Goal: Task Accomplishment & Management: Complete application form

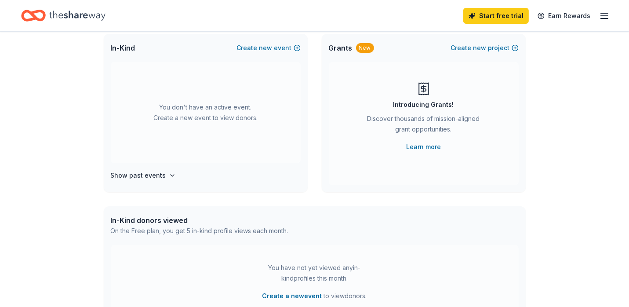
scroll to position [38, 0]
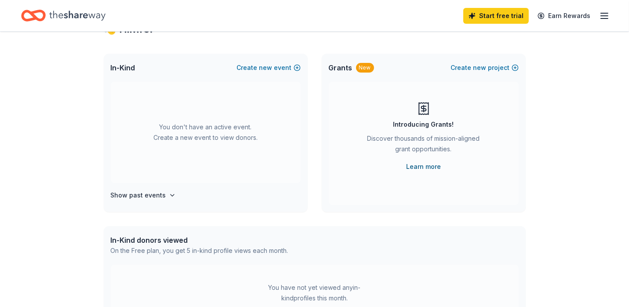
click at [424, 166] on link "Learn more" at bounding box center [423, 166] width 35 height 11
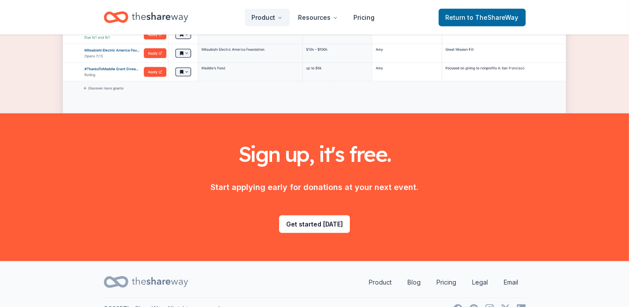
scroll to position [1160, 0]
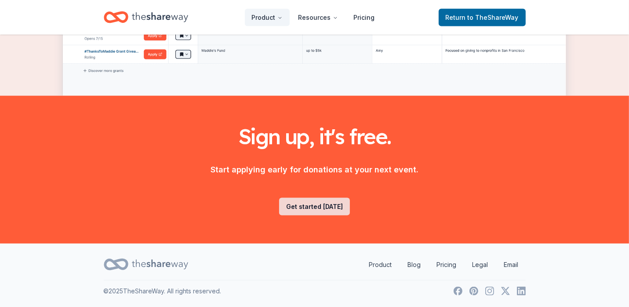
click at [320, 206] on link "Get started [DATE]" at bounding box center [314, 207] width 71 height 18
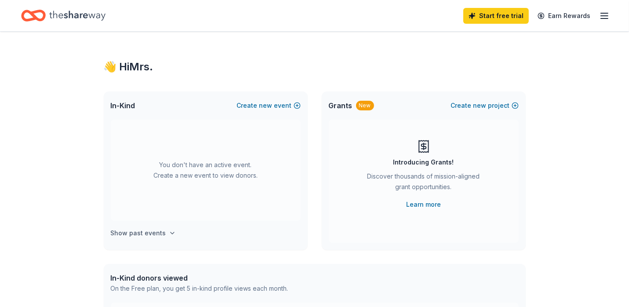
click at [130, 233] on h4 "Show past events" at bounding box center [138, 233] width 55 height 11
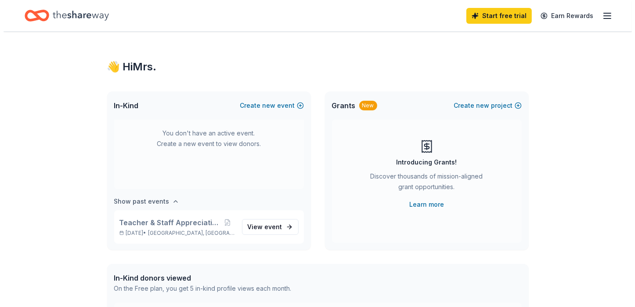
scroll to position [32, 0]
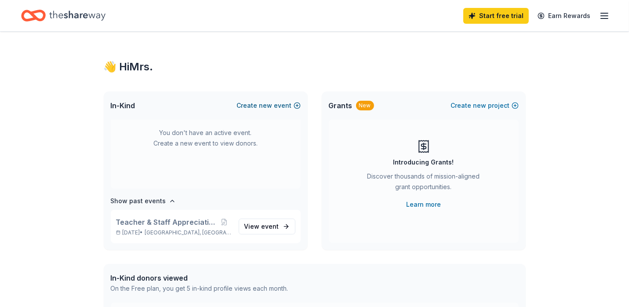
click at [267, 107] on span "new" at bounding box center [265, 105] width 13 height 11
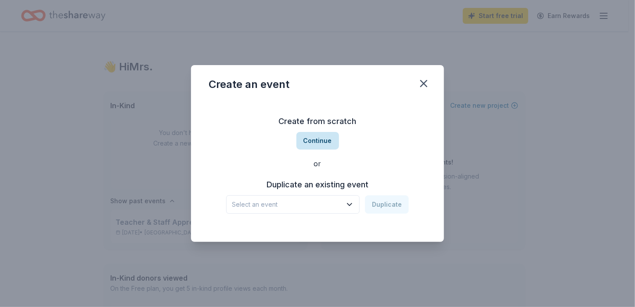
click at [315, 139] on button "Continue" at bounding box center [318, 141] width 43 height 18
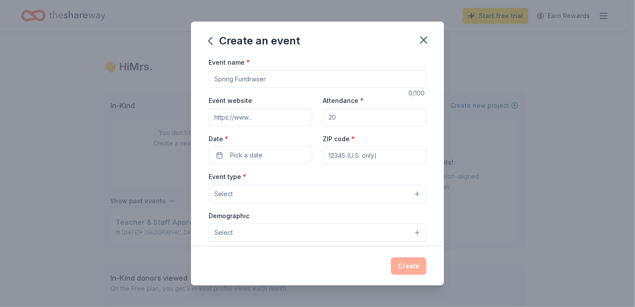
click at [238, 75] on input "Event name *" at bounding box center [318, 79] width 218 height 18
type input "Cookies, Cocoa & Canvas"
click at [261, 116] on input "Event website" at bounding box center [261, 118] width 104 height 18
click at [344, 119] on input "Attendance *" at bounding box center [375, 118] width 104 height 18
type input "75"
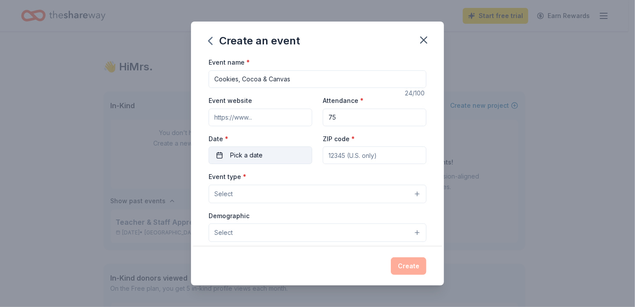
click at [236, 151] on span "Pick a date" at bounding box center [246, 155] width 33 height 11
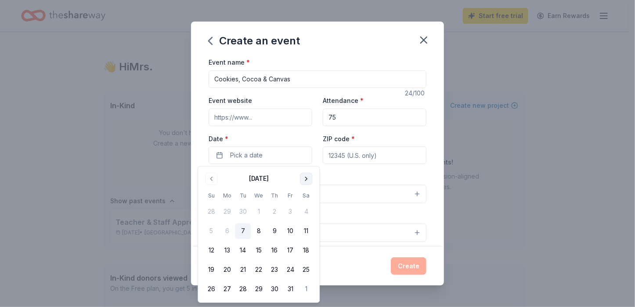
click at [306, 174] on button "Go to next month" at bounding box center [306, 179] width 12 height 12
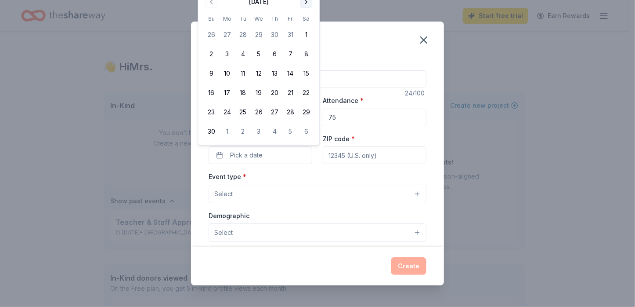
click at [305, 1] on button "Go to next month" at bounding box center [306, 2] width 12 height 12
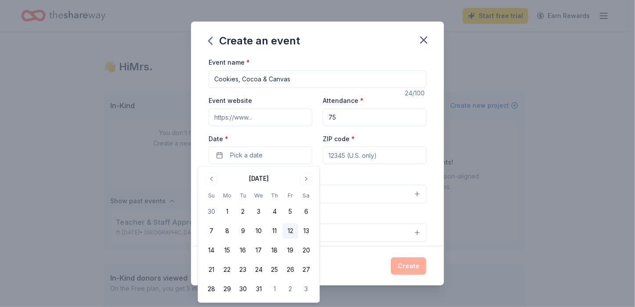
click at [294, 230] on button "12" at bounding box center [290, 231] width 16 height 16
click at [336, 152] on input "ZIP code *" at bounding box center [375, 155] width 104 height 18
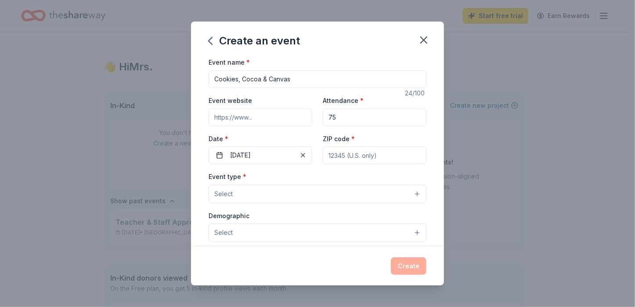
type input "46410"
type input "[STREET_ADDRESS]"
click at [411, 192] on button "Select" at bounding box center [318, 194] width 218 height 18
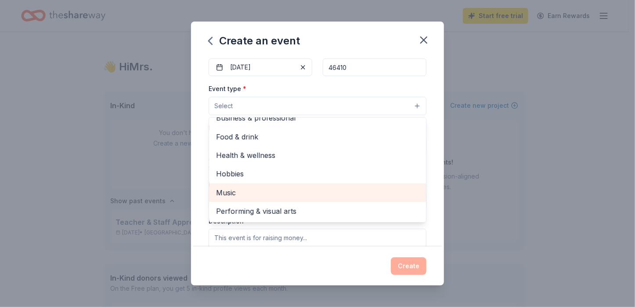
scroll to position [0, 0]
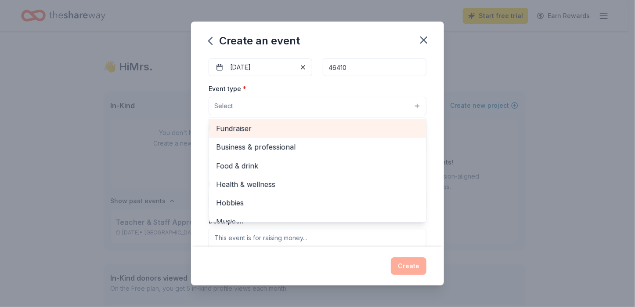
click at [238, 126] on span "Fundraiser" at bounding box center [317, 128] width 203 height 11
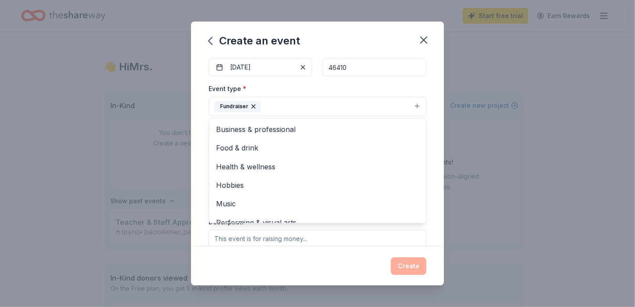
click at [424, 136] on div "Event name * Cookies, Cocoa & Canvas 24 /100 Event website Attendance * 75 Date…" at bounding box center [317, 151] width 253 height 189
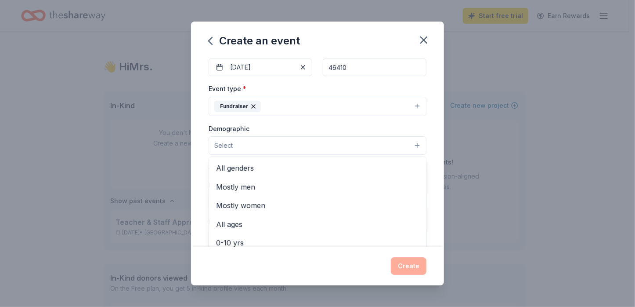
click at [413, 144] on button "Select" at bounding box center [318, 145] width 218 height 18
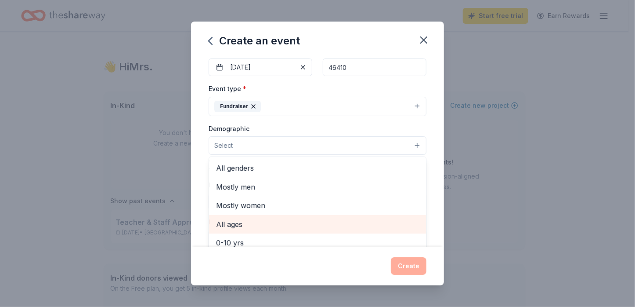
click at [235, 227] on span "All ages" at bounding box center [317, 223] width 203 height 11
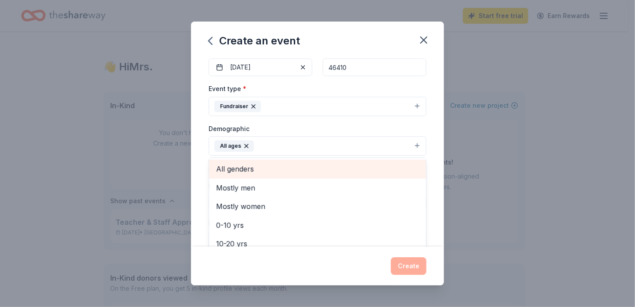
click at [250, 168] on span "All genders" at bounding box center [317, 168] width 203 height 11
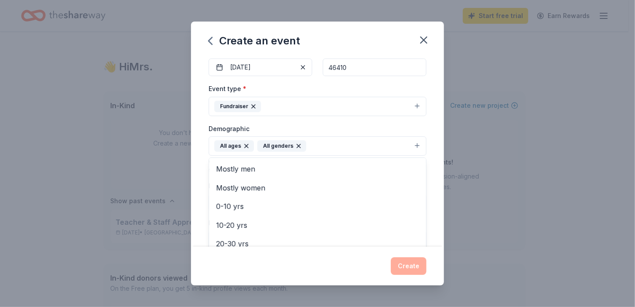
click at [431, 176] on div "Event name * Cookies, Cocoa & Canvas 24 /100 Event website Attendance * 75 Date…" at bounding box center [317, 151] width 253 height 189
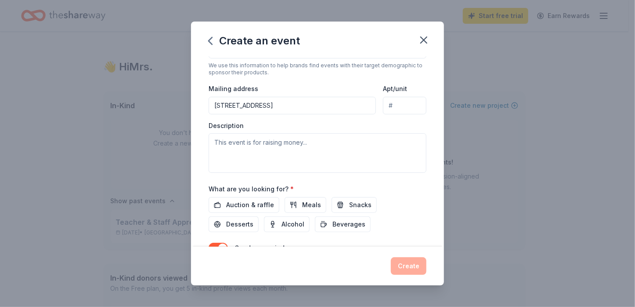
scroll to position [220, 0]
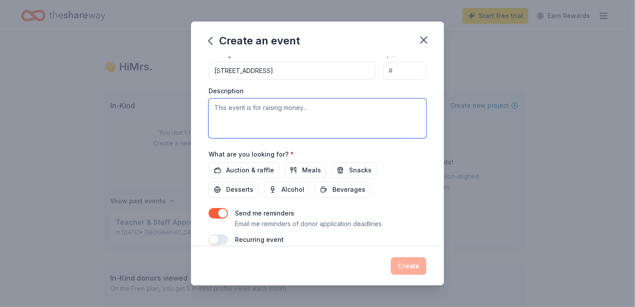
click at [262, 112] on textarea at bounding box center [318, 118] width 218 height 40
click at [310, 108] on textarea "To enrich screen reader interactions, please activate Accessibility in Grammarl…" at bounding box center [318, 118] width 218 height 40
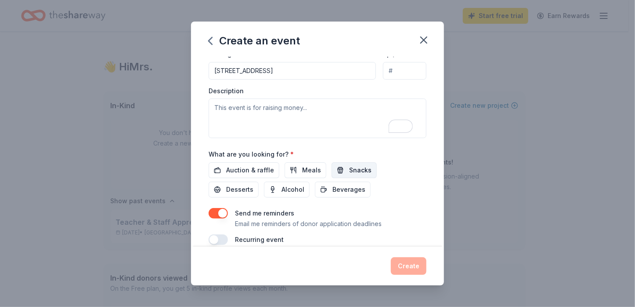
click at [355, 170] on span "Snacks" at bounding box center [360, 170] width 22 height 11
click at [333, 189] on span "Beverages" at bounding box center [349, 189] width 33 height 11
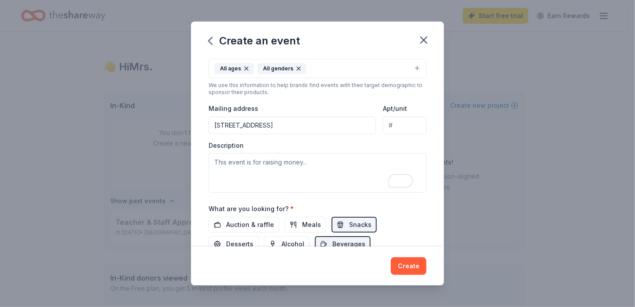
scroll to position [144, 0]
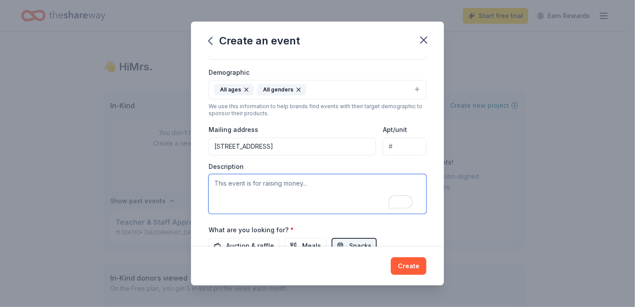
click at [237, 186] on textarea "To enrich screen reader interactions, please activate Accessibility in Grammarl…" at bounding box center [318, 194] width 218 height 40
type textarea "This event will be used to raise money for ordering [DATE] shirts for the schoo…"
click at [271, 146] on input "[STREET_ADDRESS]" at bounding box center [292, 147] width 167 height 18
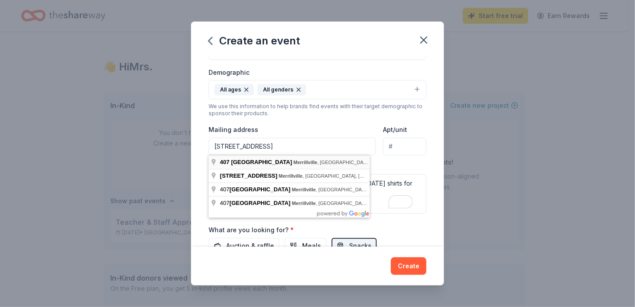
type input "[STREET_ADDRESS]"
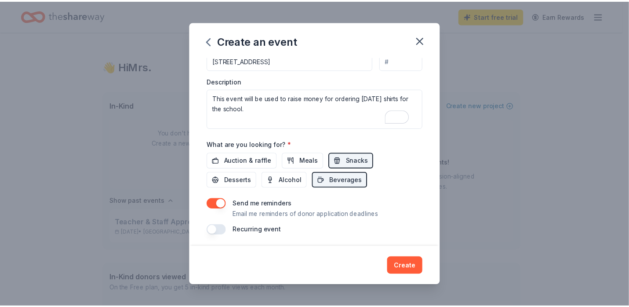
scroll to position [232, 0]
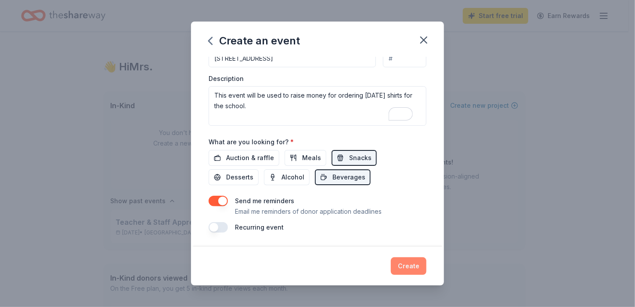
click at [414, 263] on button "Create" at bounding box center [409, 266] width 36 height 18
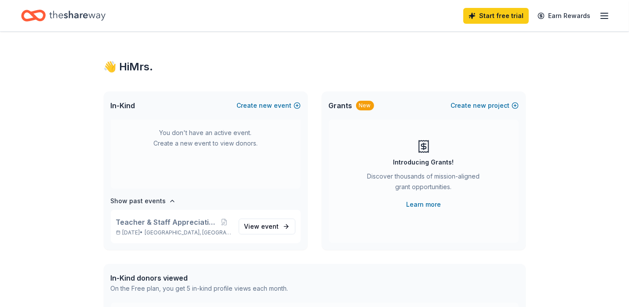
scroll to position [0, 0]
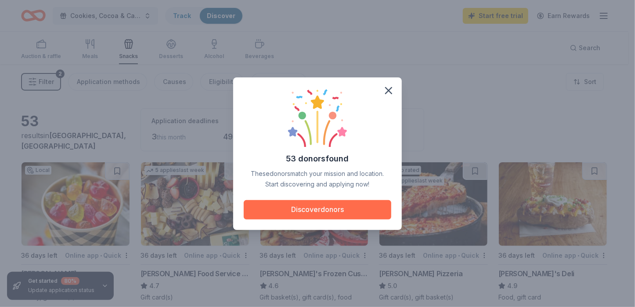
click at [327, 210] on button "Discover donors" at bounding box center [318, 209] width 148 height 19
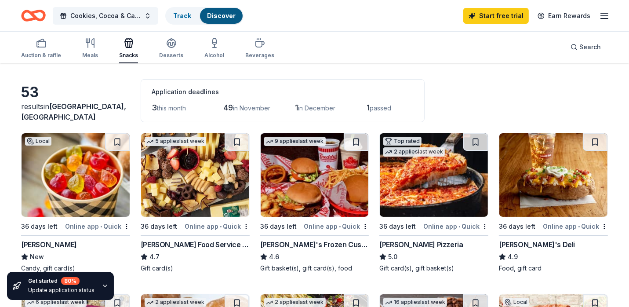
scroll to position [44, 0]
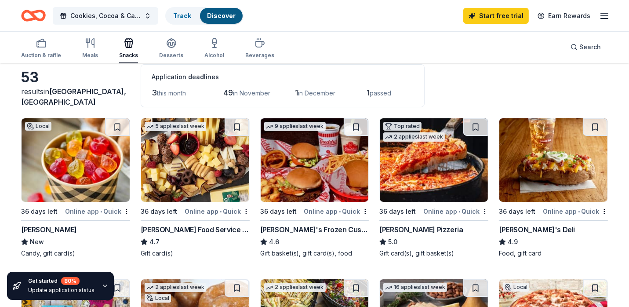
click at [86, 210] on div "Online app • Quick" at bounding box center [97, 211] width 65 height 11
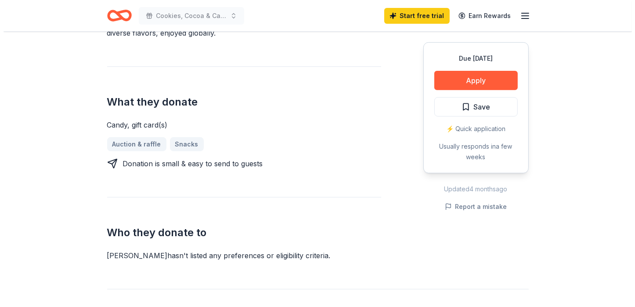
scroll to position [264, 0]
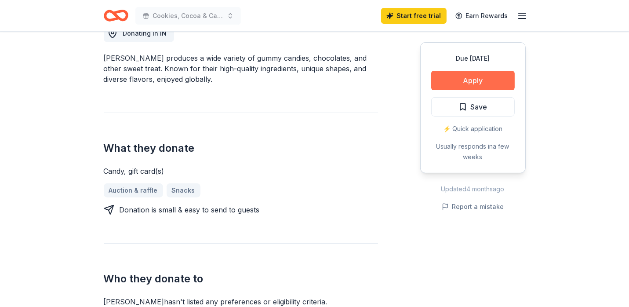
click at [463, 81] on button "Apply" at bounding box center [472, 80] width 83 height 19
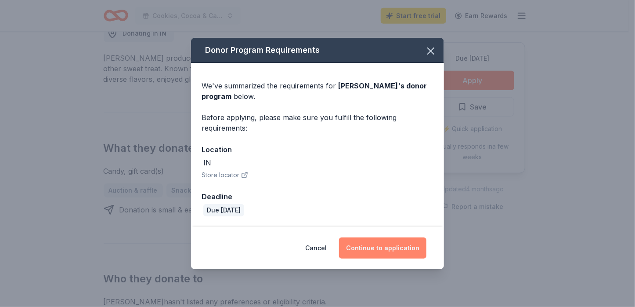
click at [399, 246] on button "Continue to application" at bounding box center [382, 247] width 87 height 21
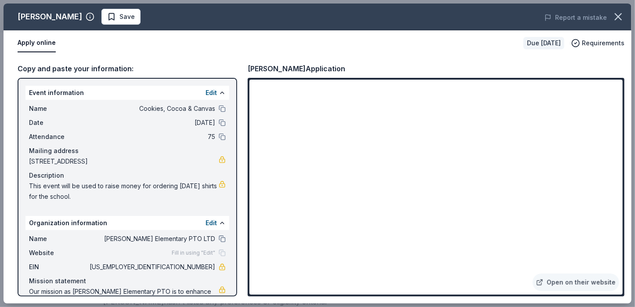
click at [58, 90] on div "Event information Edit" at bounding box center [127, 93] width 204 height 14
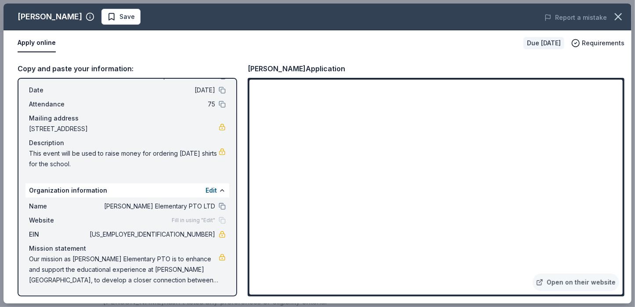
scroll to position [0, 0]
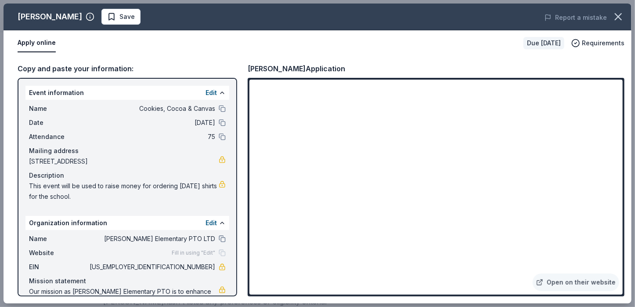
drag, startPoint x: 237, startPoint y: 156, endPoint x: 237, endPoint y: 178, distance: 22.0
click at [237, 178] on div "Copy and paste your information: Event information Edit Name Cookies, Cocoa & C…" at bounding box center [318, 179] width 628 height 247
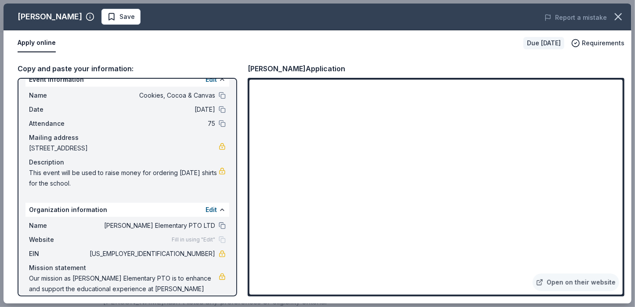
scroll to position [33, 0]
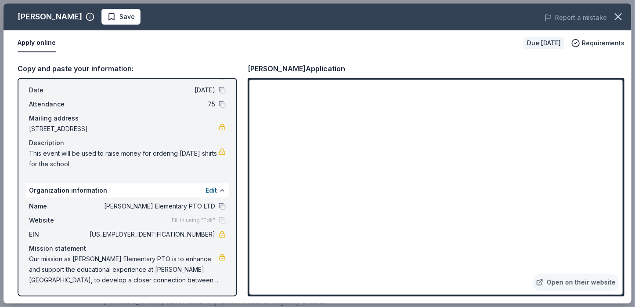
click at [26, 42] on button "Apply online" at bounding box center [37, 43] width 38 height 18
click at [611, 40] on span "Requirements" at bounding box center [603, 43] width 43 height 11
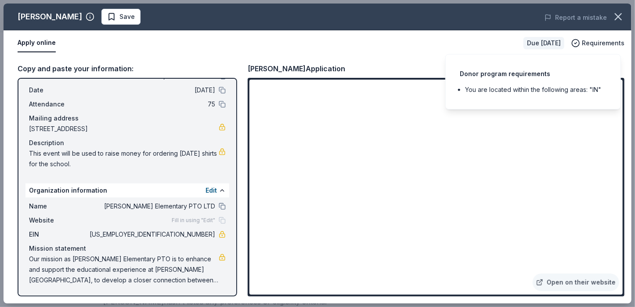
click at [591, 63] on div "Donor program requirements You are located within the following areas: "IN"" at bounding box center [533, 81] width 176 height 55
click at [272, 70] on div "Albanese's Application" at bounding box center [297, 68] width 98 height 11
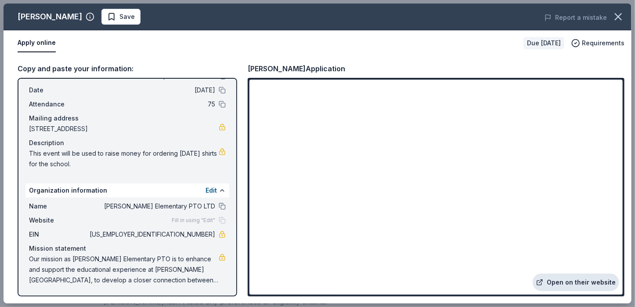
click at [571, 280] on link "Open on their website" at bounding box center [576, 282] width 87 height 18
